Goal: Task Accomplishment & Management: Use online tool/utility

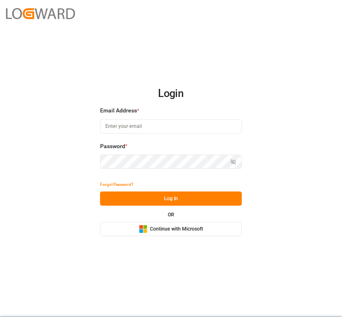
click at [134, 131] on input at bounding box center [171, 126] width 142 height 14
type input "[PERSON_NAME][EMAIL_ADDRESS][DOMAIN_NAME]"
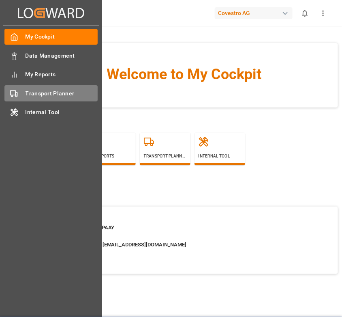
click at [28, 88] on div "Transport Planner Transport Planner" at bounding box center [50, 93] width 93 height 16
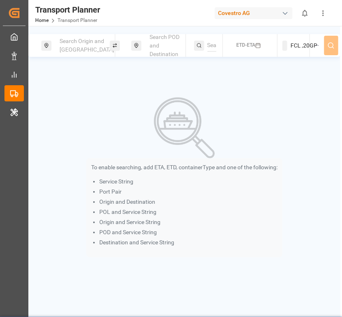
click at [73, 52] on div "Search Origin and [GEOGRAPHIC_DATA]" at bounding box center [82, 46] width 55 height 24
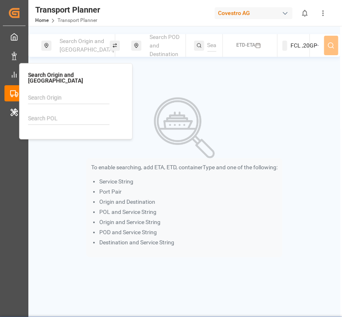
click at [64, 113] on input at bounding box center [69, 119] width 82 height 12
paste input "BEANR"
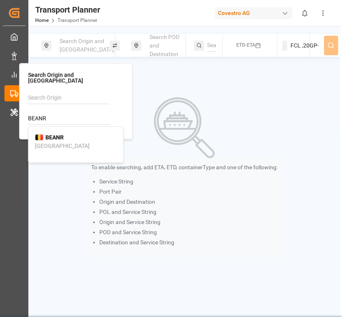
type input "BEANR"
click at [58, 137] on div "BEANR [GEOGRAPHIC_DATA]" at bounding box center [76, 141] width 82 height 17
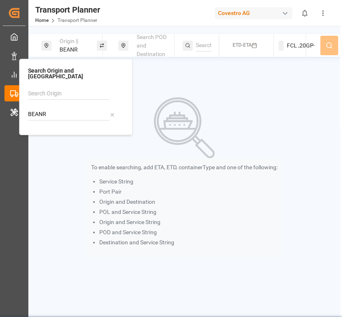
click at [165, 71] on div "Origin || BEANR Search POD and Destination ETD-ETA FCL ,20GP To enable searchin…" at bounding box center [184, 145] width 312 height 223
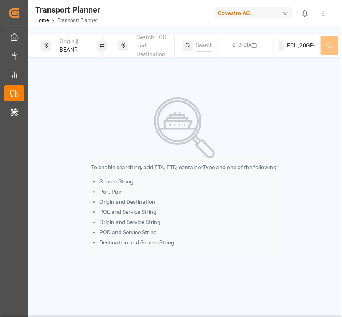
click at [148, 45] on div "Search POD and Destination" at bounding box center [153, 46] width 42 height 32
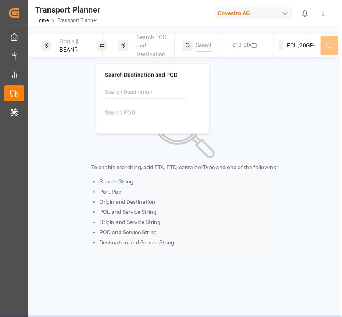
click at [134, 109] on input at bounding box center [146, 113] width 82 height 12
paste input "AEAJM"
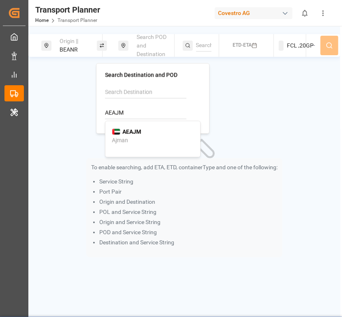
type input "AEAJM"
click at [133, 133] on b "AEAJM" at bounding box center [131, 131] width 19 height 6
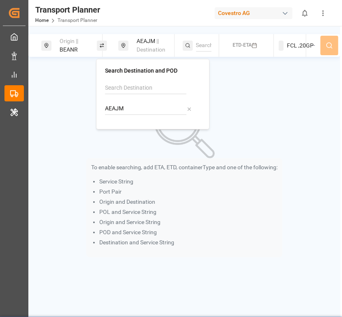
click at [254, 56] on div "ETD-ETA" at bounding box center [249, 45] width 50 height 23
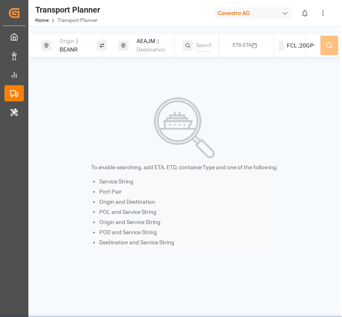
click at [255, 48] on rect "button" at bounding box center [255, 45] width 4 height 4
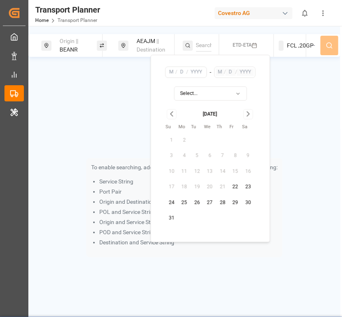
click at [234, 204] on button "29" at bounding box center [235, 202] width 13 height 13
type input "8"
type input "29"
type input "2025"
click at [220, 203] on button "28" at bounding box center [223, 202] width 13 height 13
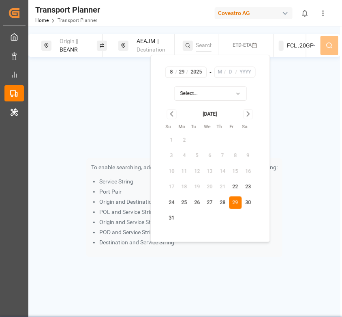
type input "28"
type input "8"
type input "29"
type input "2025"
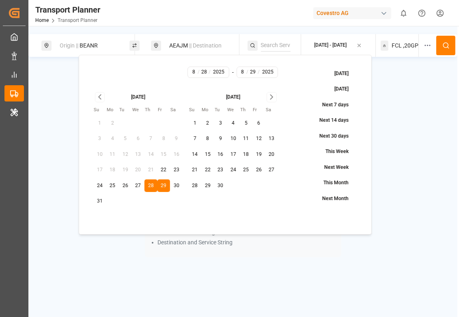
click at [342, 47] on icon "button" at bounding box center [359, 46] width 6 height 6
click at [342, 48] on rect "button" at bounding box center [356, 45] width 4 height 4
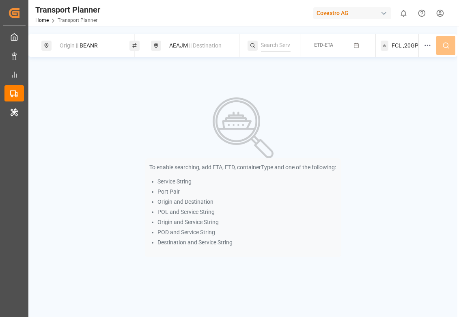
click at [342, 48] on rect "button" at bounding box center [356, 45] width 4 height 4
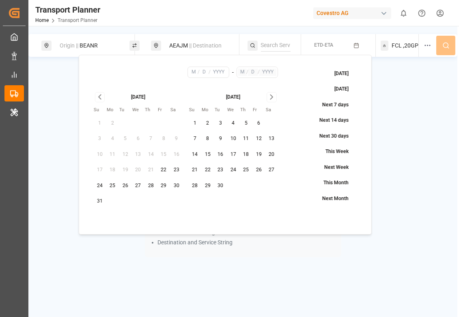
click at [152, 185] on button "28" at bounding box center [150, 185] width 13 height 13
type input "8"
type input "28"
type input "2025"
click at [270, 98] on icon "Go to next month" at bounding box center [271, 97] width 9 height 10
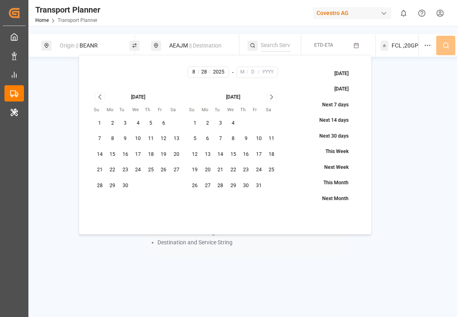
click at [231, 125] on button "4" at bounding box center [233, 123] width 13 height 13
type input "10"
type input "4"
type input "2025"
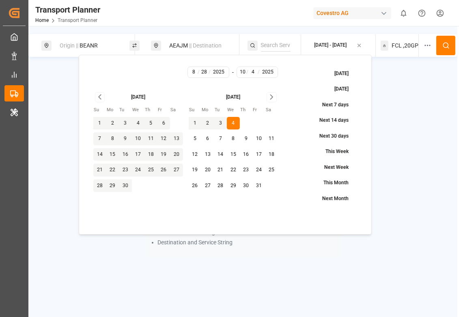
click at [342, 47] on icon at bounding box center [445, 45] width 7 height 7
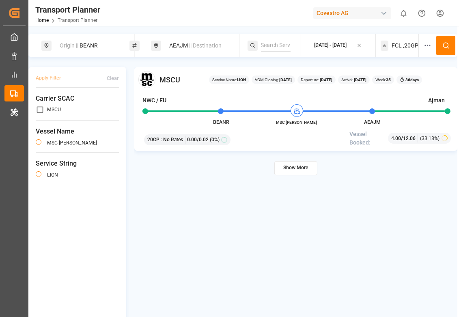
click at [342, 44] on icon at bounding box center [445, 45] width 7 height 7
